Goal: Navigation & Orientation: Find specific page/section

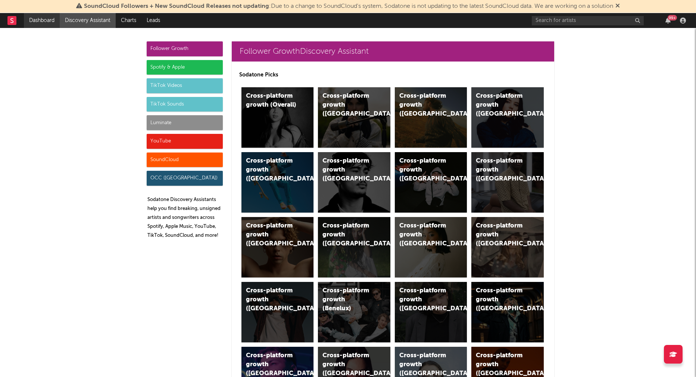
click at [50, 21] on link "Dashboard" at bounding box center [42, 20] width 36 height 15
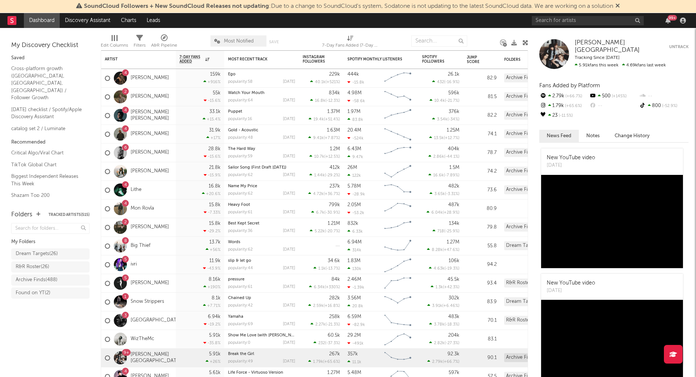
click at [668, 18] on div "99 +" at bounding box center [672, 18] width 9 height 6
